Goal: Find specific page/section: Find specific page/section

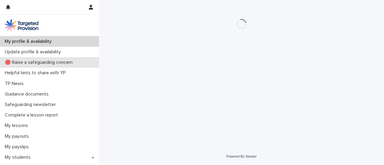
click at [95, 58] on div "🔴 Raise a safeguarding concern" at bounding box center [49, 62] width 99 height 10
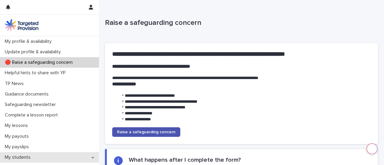
click at [32, 155] on p "My students" at bounding box center [18, 158] width 33 height 6
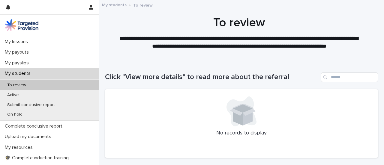
scroll to position [85, 0]
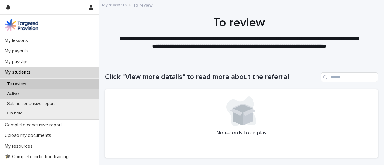
click at [38, 95] on div "Active" at bounding box center [49, 94] width 99 height 10
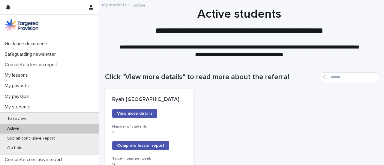
scroll to position [54, 0]
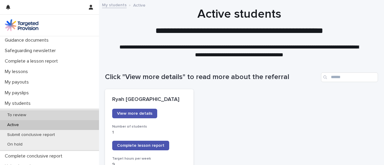
click at [29, 114] on p "To review" at bounding box center [16, 115] width 28 height 5
